Goal: Information Seeking & Learning: Learn about a topic

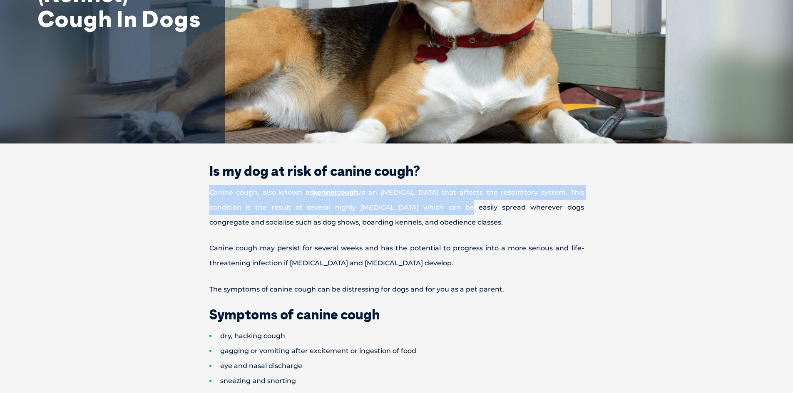
drag, startPoint x: 211, startPoint y: 194, endPoint x: 438, endPoint y: 211, distance: 227.5
click at [438, 211] on p "Canine cough, also known as kennel cough, is an [MEDICAL_DATA] that affects the…" at bounding box center [396, 207] width 433 height 45
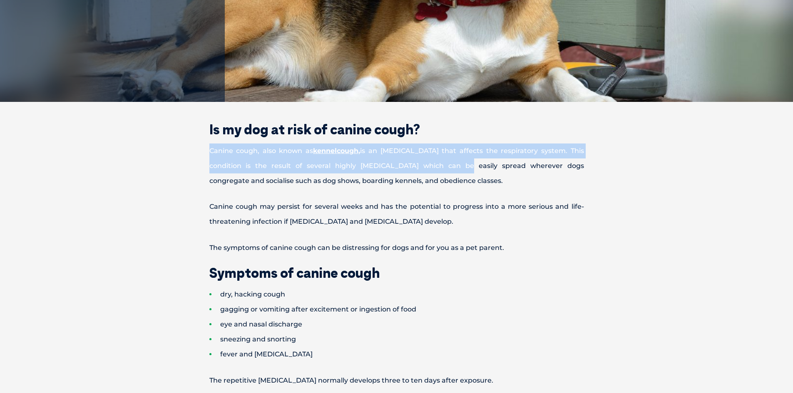
click at [268, 160] on p "Canine cough, also known as kennel cough, is an [MEDICAL_DATA] that affects the…" at bounding box center [396, 166] width 433 height 45
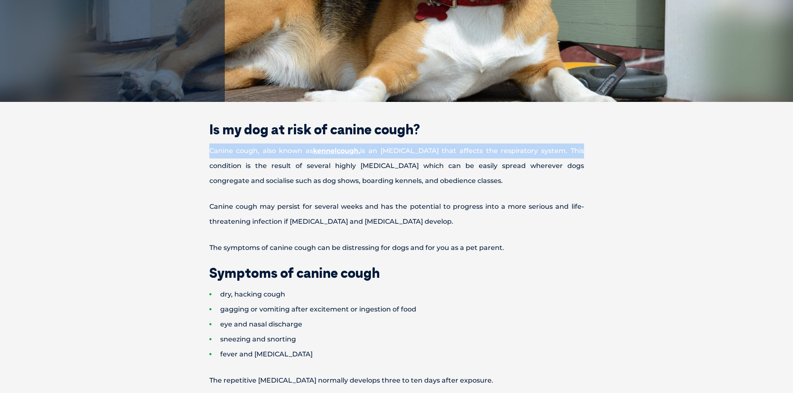
drag, startPoint x: 567, startPoint y: 150, endPoint x: 211, endPoint y: 150, distance: 355.4
click at [211, 150] on p "Canine cough, also known as kennel cough, is an [MEDICAL_DATA] that affects the…" at bounding box center [396, 166] width 433 height 45
copy p "Canine cough, also known as kennel cough, is an [MEDICAL_DATA] that affects the…"
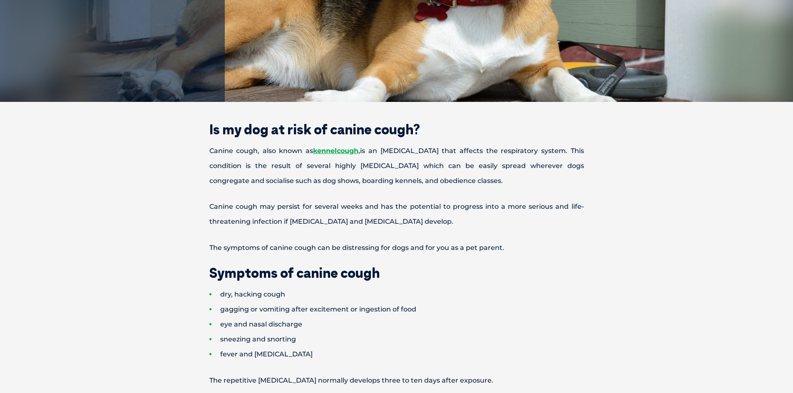
click at [434, 295] on li "dry, hacking cough" at bounding box center [411, 294] width 404 height 15
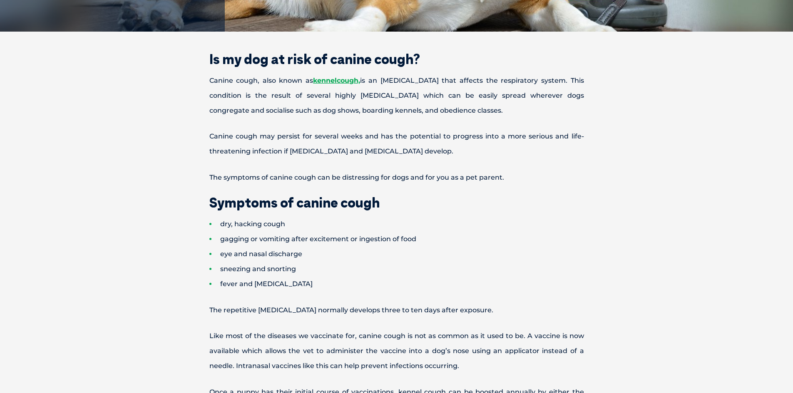
scroll to position [291, 0]
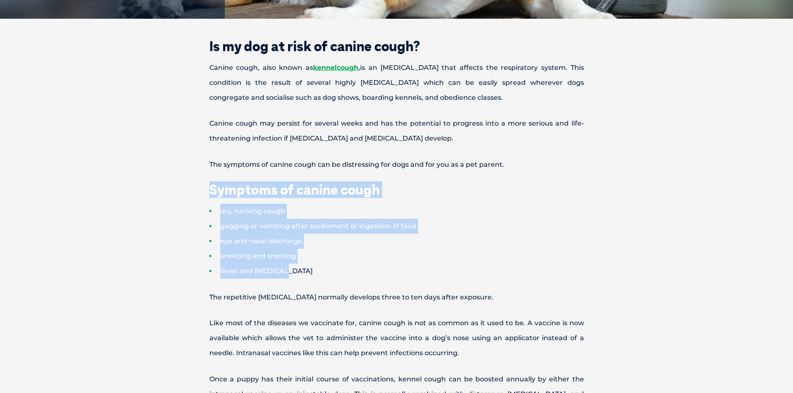
drag, startPoint x: 207, startPoint y: 186, endPoint x: 290, endPoint y: 272, distance: 119.8
click at [377, 190] on h2 "Symptoms of canine cough" at bounding box center [396, 189] width 433 height 13
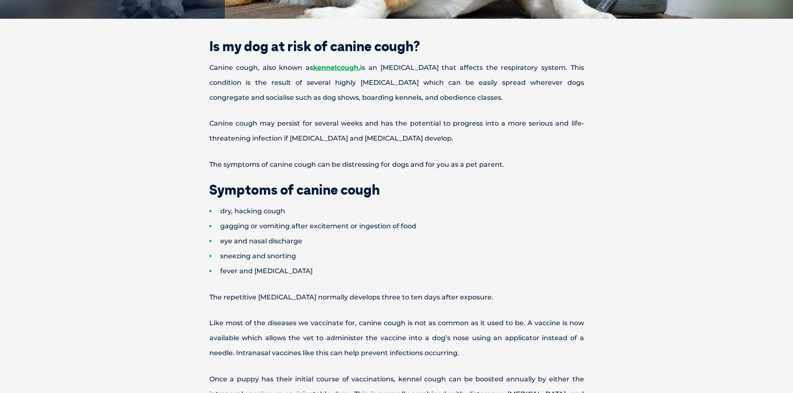
click at [380, 192] on h2 "Symptoms of canine cough" at bounding box center [396, 189] width 433 height 13
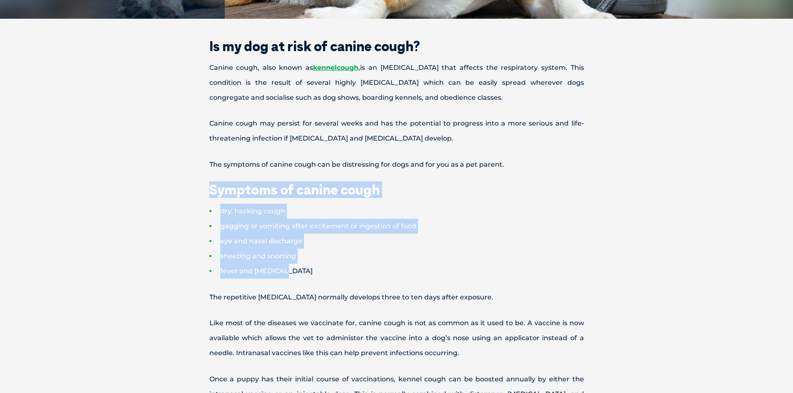
drag, startPoint x: 209, startPoint y: 189, endPoint x: 284, endPoint y: 269, distance: 109.2
copy div "Symptoms of canine cough dry, hacking cough gagging or vomiting after excitemen…"
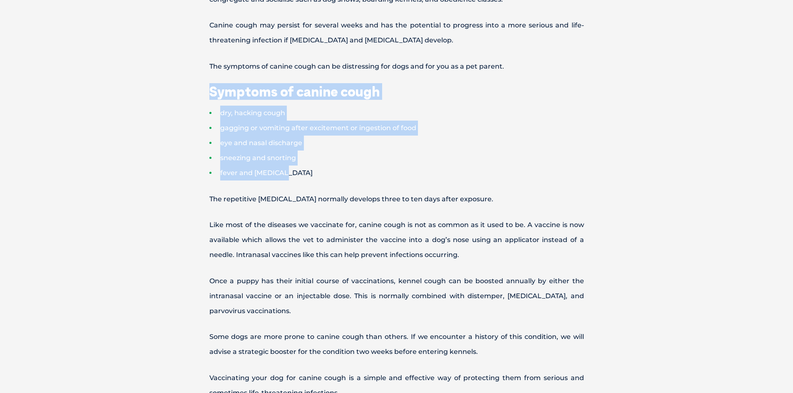
scroll to position [375, 0]
